Goal: Task Accomplishment & Management: Complete application form

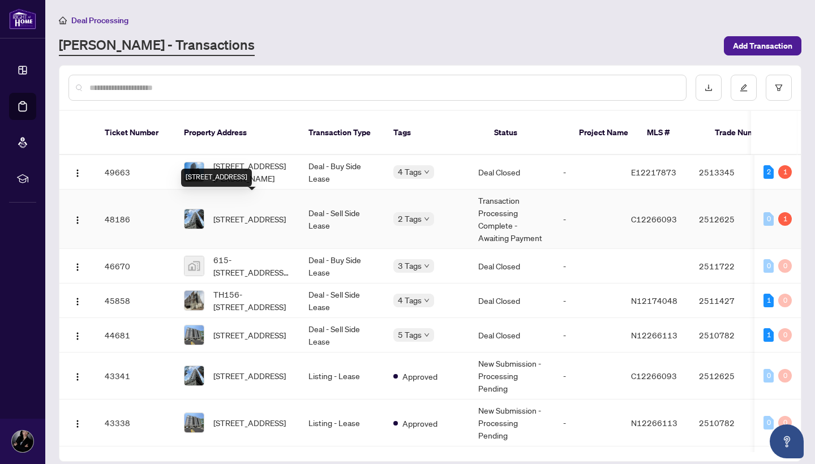
click at [221, 213] on span "[STREET_ADDRESS]" at bounding box center [249, 219] width 72 height 12
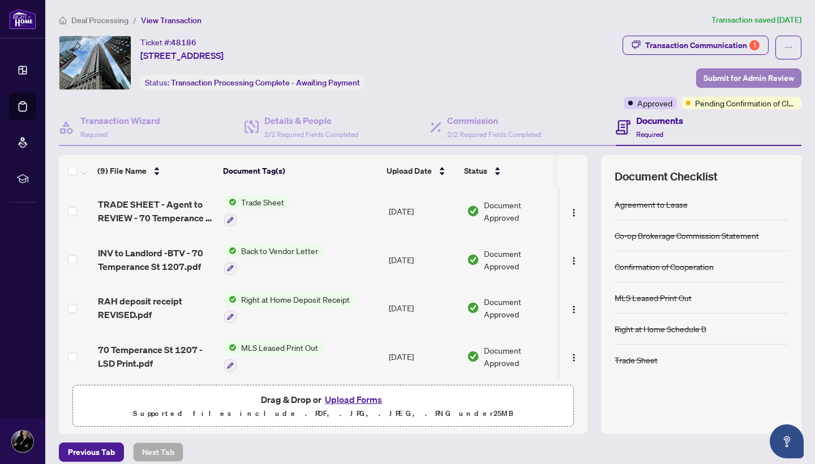
click at [758, 72] on span "Submit for Admin Review" at bounding box center [748, 78] width 91 height 18
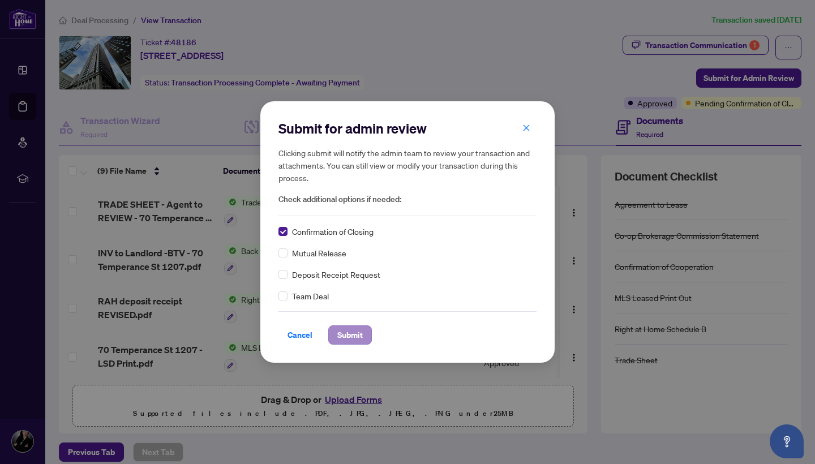
click at [355, 330] on span "Submit" at bounding box center [349, 335] width 25 height 18
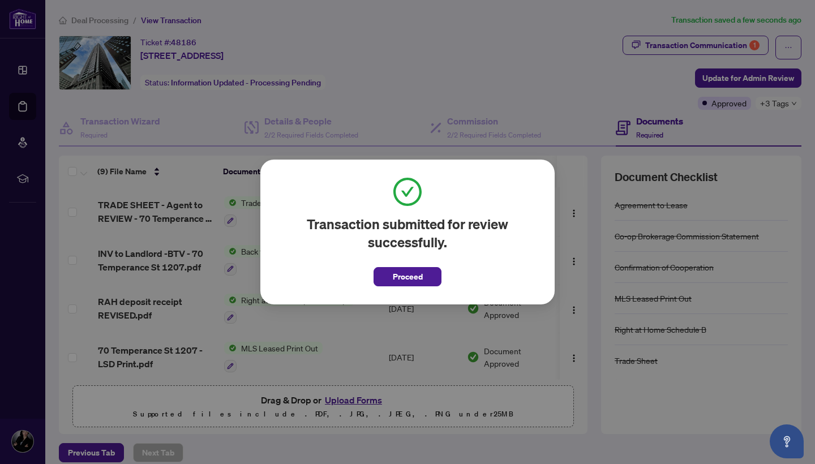
click at [385, 281] on button "Proceed" at bounding box center [408, 276] width 68 height 19
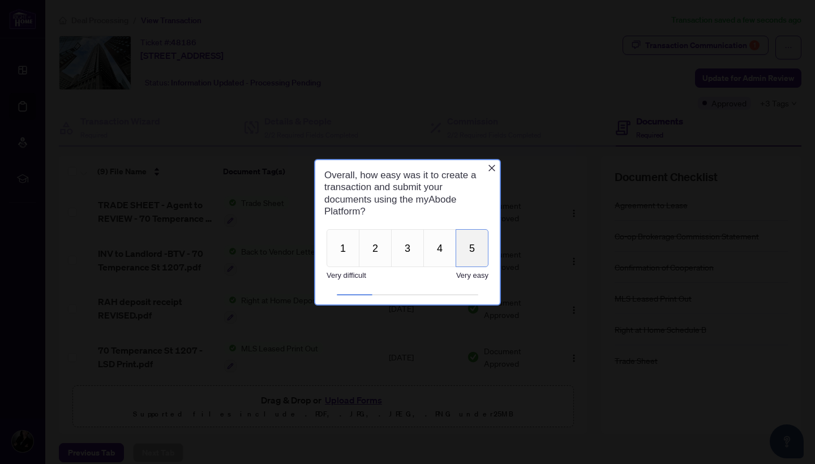
click at [478, 248] on button "5" at bounding box center [472, 248] width 33 height 38
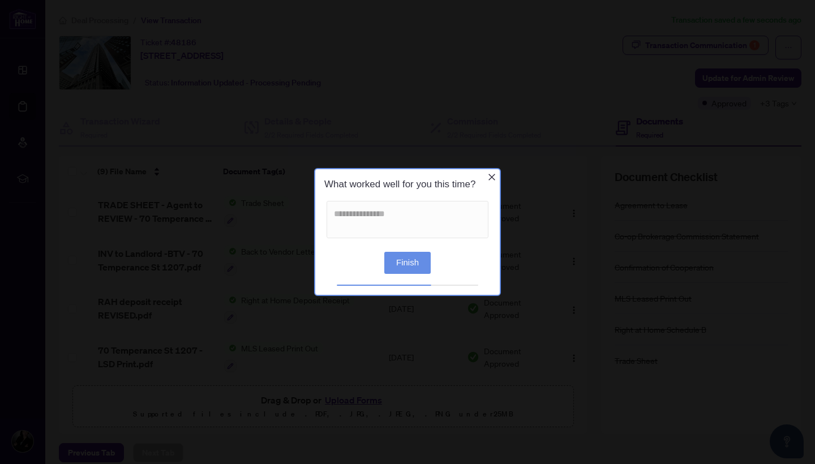
click at [413, 263] on button "Finish" at bounding box center [407, 263] width 46 height 22
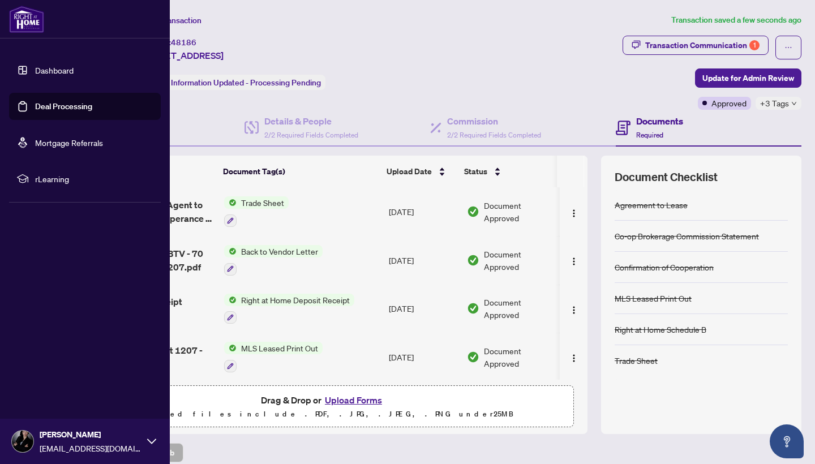
click at [36, 102] on link "Deal Processing" at bounding box center [63, 106] width 57 height 10
